Goal: Obtain resource: Download file/media

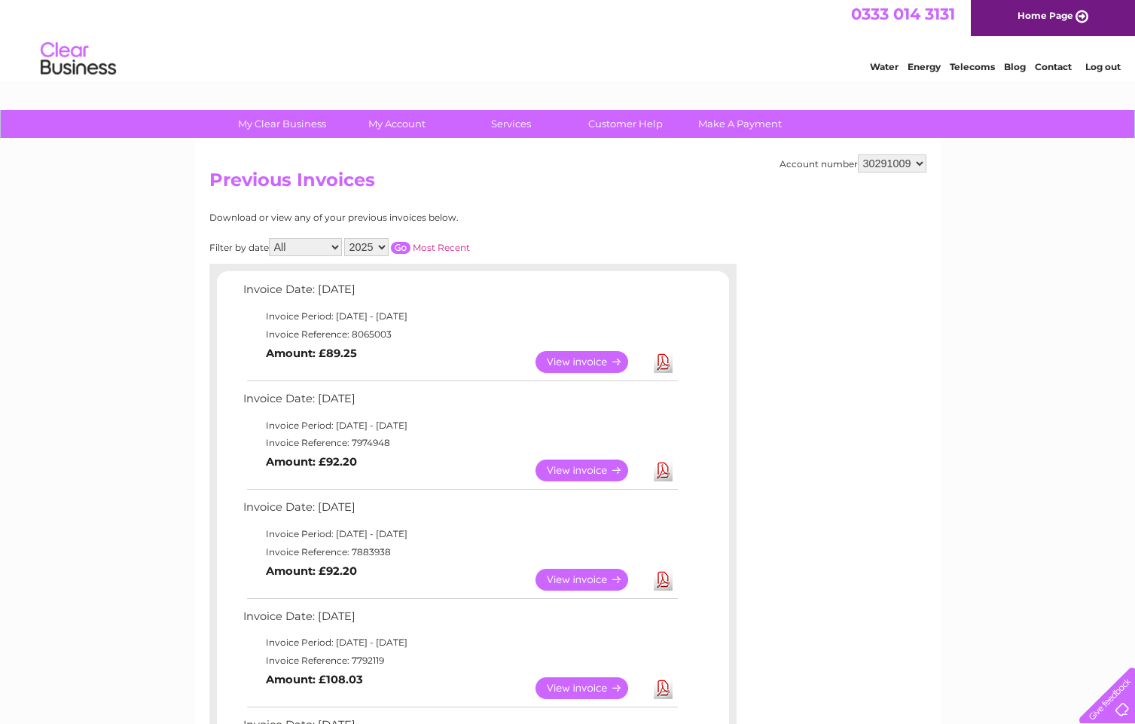
click at [594, 574] on link "View" at bounding box center [591, 580] width 111 height 22
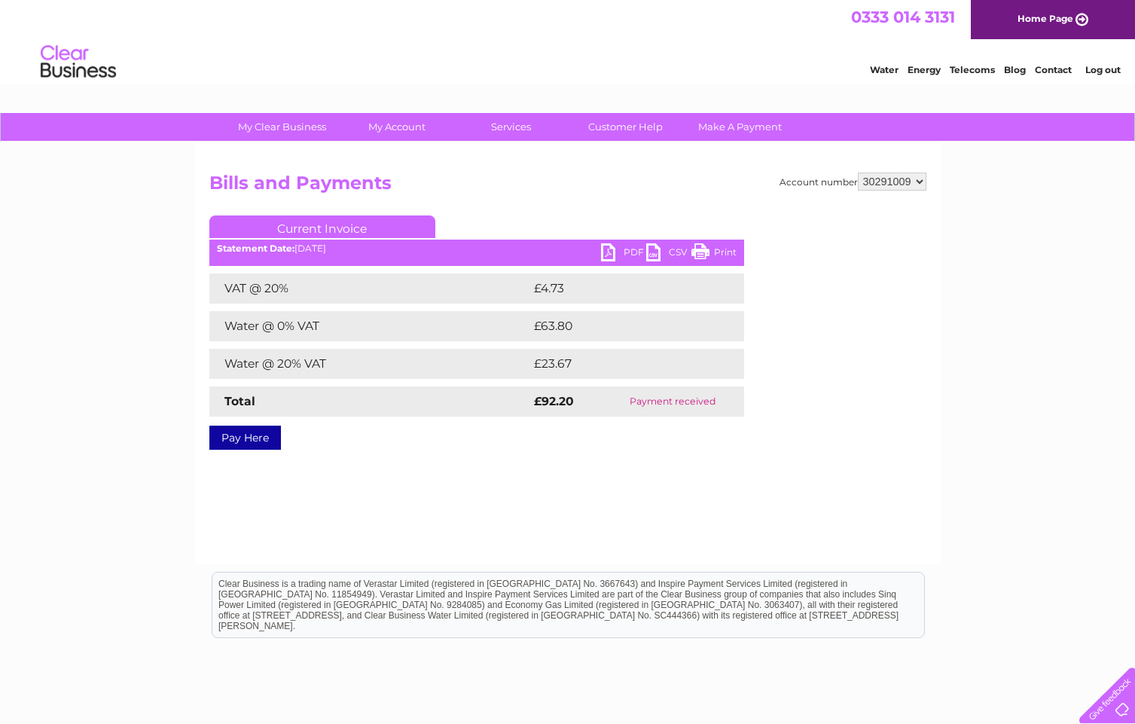
click at [628, 252] on link "PDF" at bounding box center [623, 254] width 45 height 22
select select "30299572"
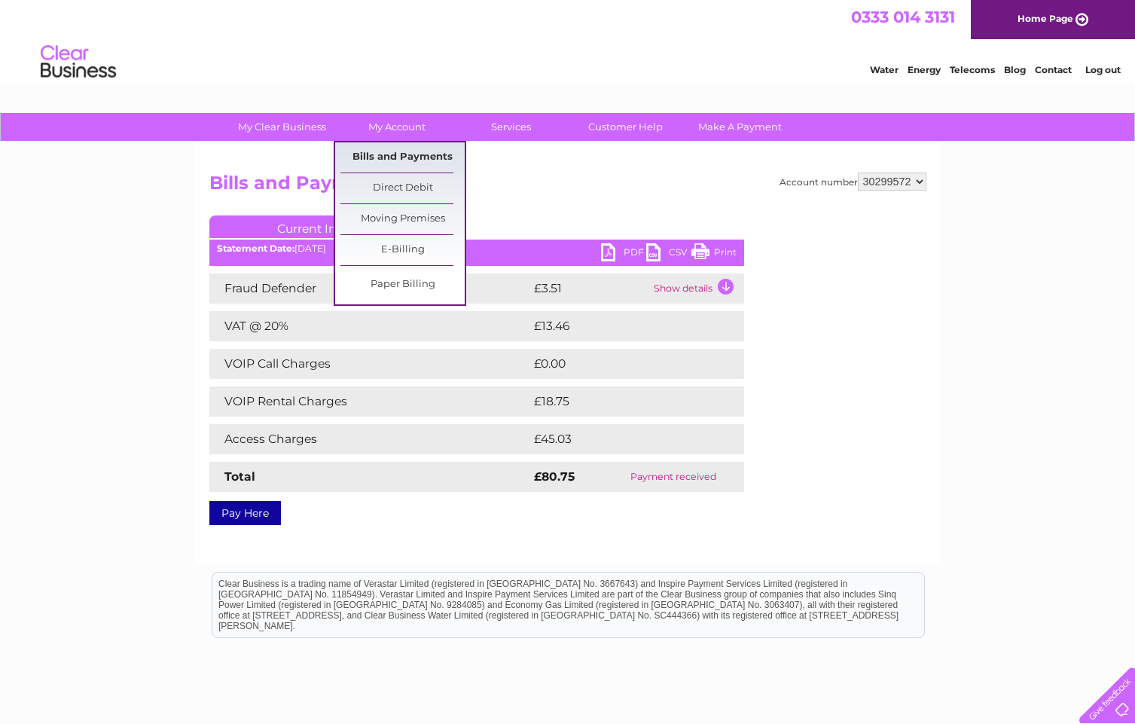
click at [401, 155] on link "Bills and Payments" at bounding box center [403, 157] width 124 height 30
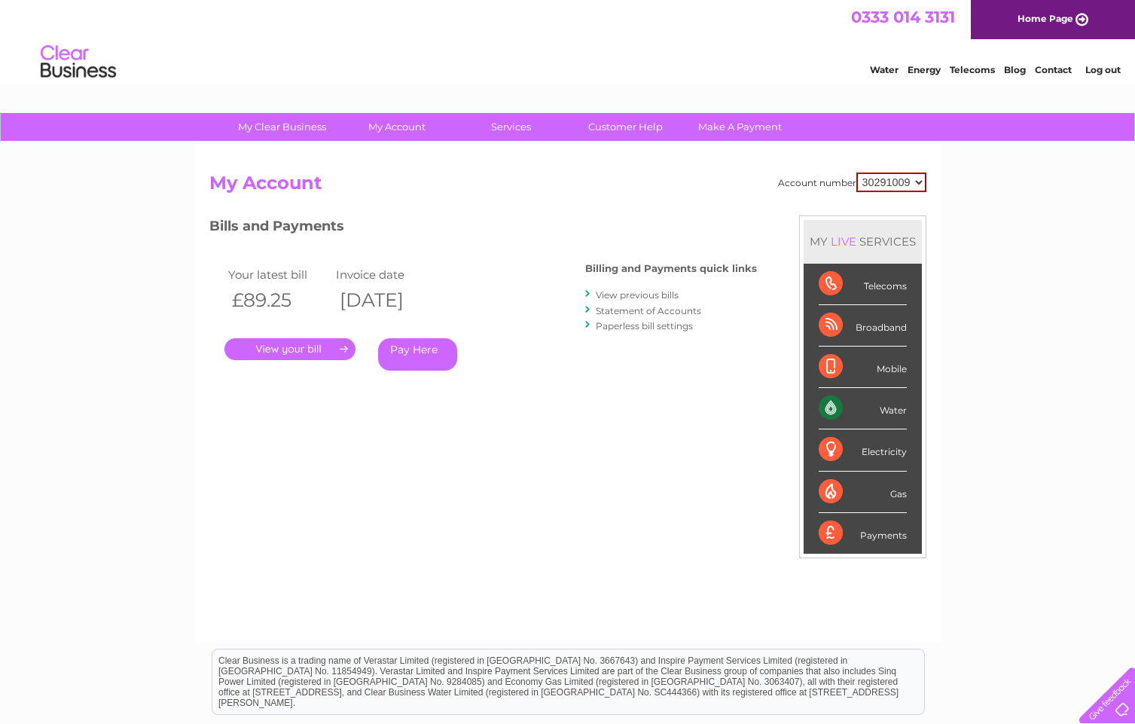
click at [631, 294] on link "View previous bills" at bounding box center [637, 294] width 83 height 11
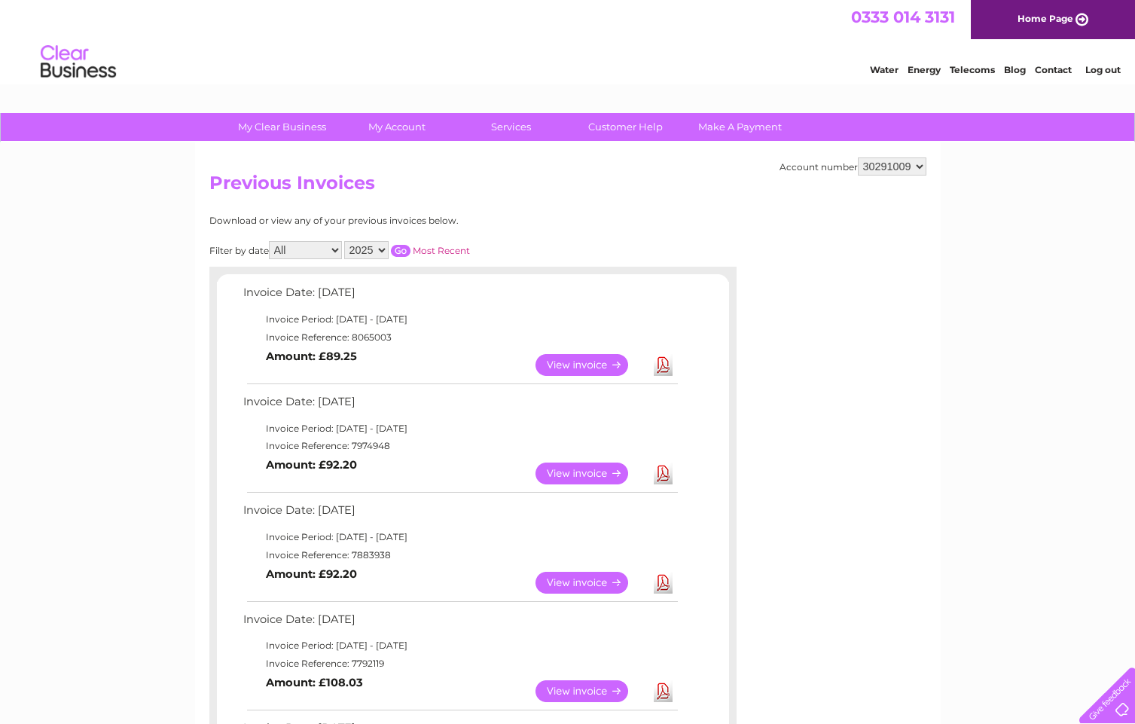
select select "30299572"
click at [581, 464] on link "View" at bounding box center [591, 474] width 111 height 22
click at [588, 362] on link "View" at bounding box center [591, 365] width 111 height 22
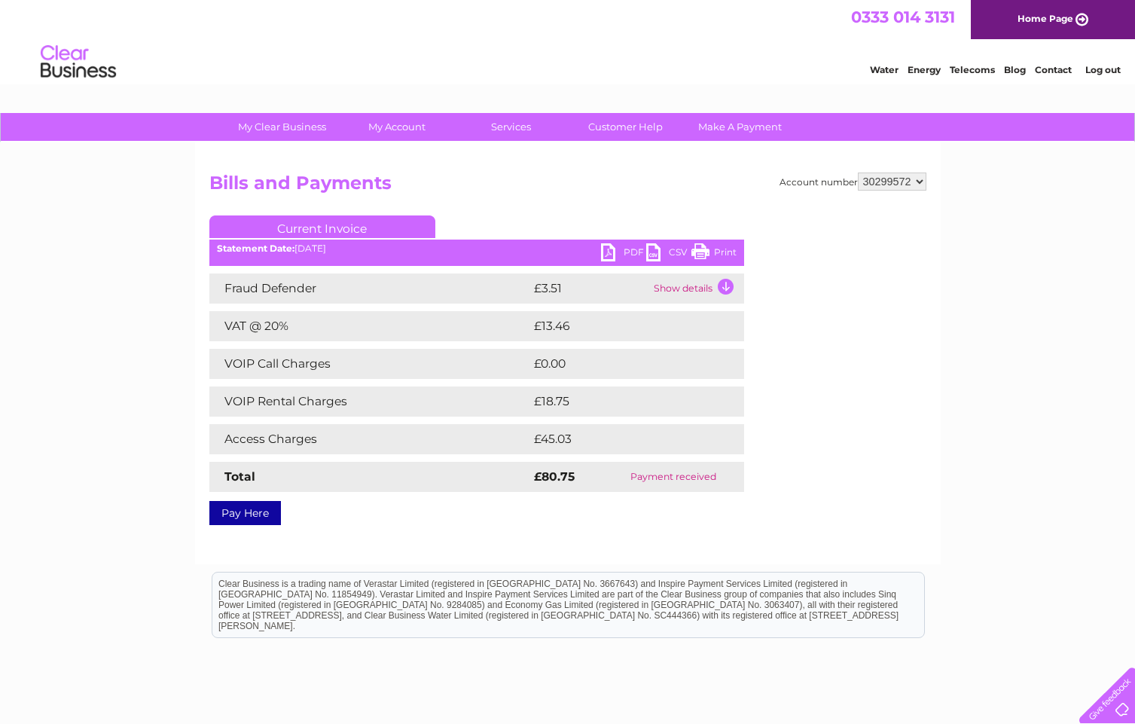
click at [622, 249] on link "PDF" at bounding box center [623, 254] width 45 height 22
click at [634, 251] on link "PDF" at bounding box center [623, 254] width 45 height 22
